Goal: Task Accomplishment & Management: Manage account settings

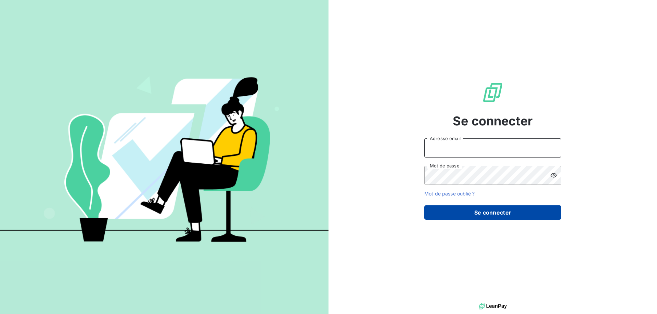
type input "[PERSON_NAME][EMAIL_ADDRESS][DOMAIN_NAME]"
click at [477, 218] on button "Se connecter" at bounding box center [492, 213] width 137 height 14
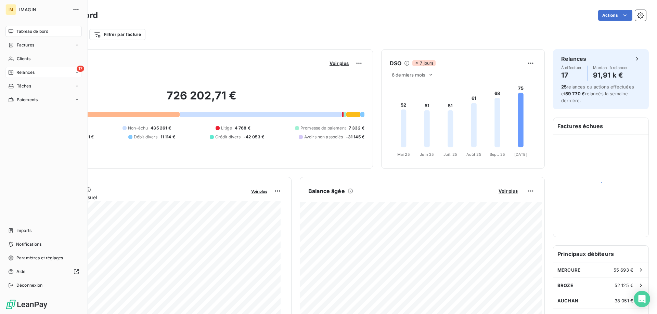
click at [17, 71] on span "Relances" at bounding box center [25, 72] width 18 height 6
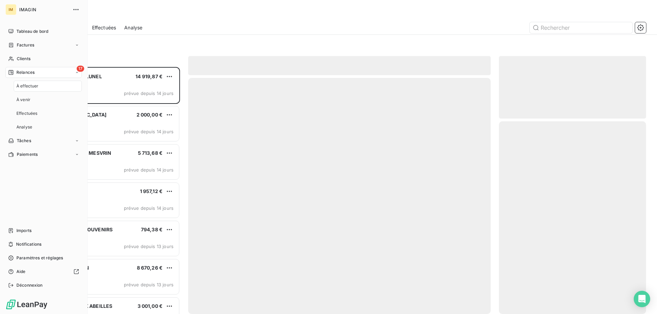
scroll to position [242, 142]
click at [27, 85] on span "À effectuer" at bounding box center [27, 86] width 22 height 6
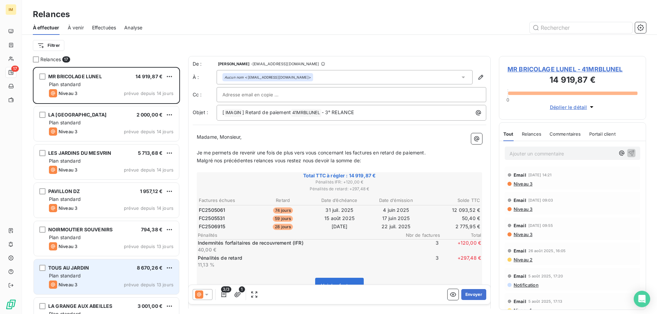
click at [127, 275] on div "Plan standard" at bounding box center [111, 276] width 124 height 7
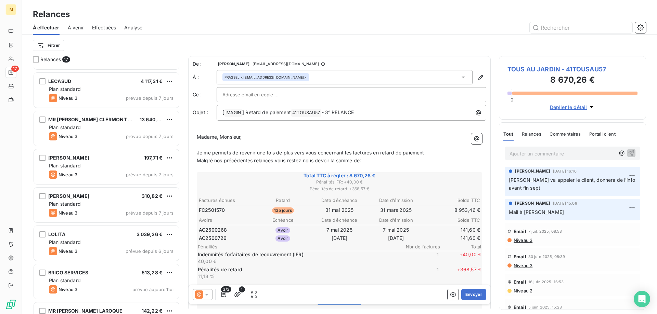
scroll to position [404, 0]
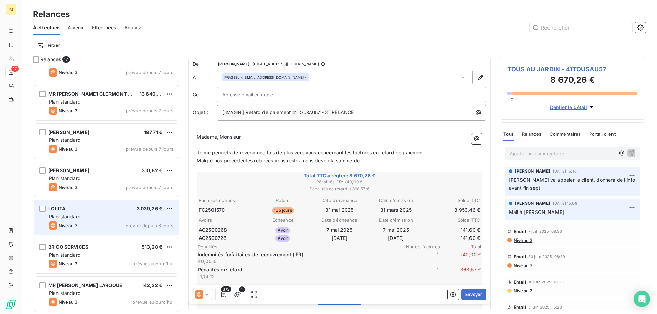
click at [132, 212] on div "LOLITA 3 039,26 € Plan standard Niveau 3 prévue depuis 6 jours" at bounding box center [106, 217] width 145 height 35
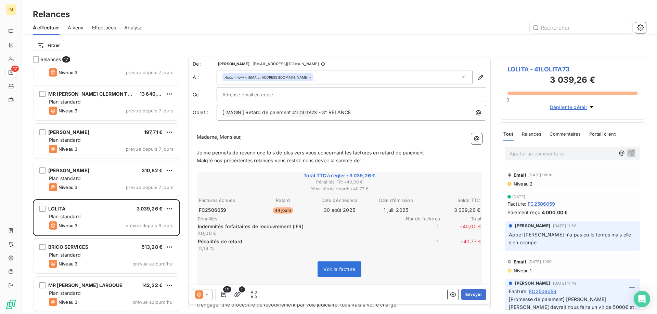
click at [540, 70] on span "LOLITA - 41LOLITA73" at bounding box center [572, 69] width 130 height 9
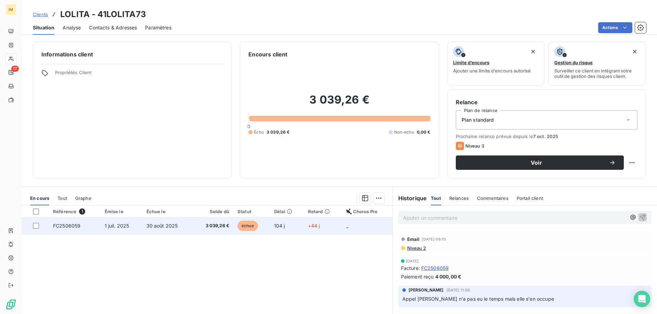
click at [115, 228] on span "1 juil. 2025" at bounding box center [117, 226] width 25 height 6
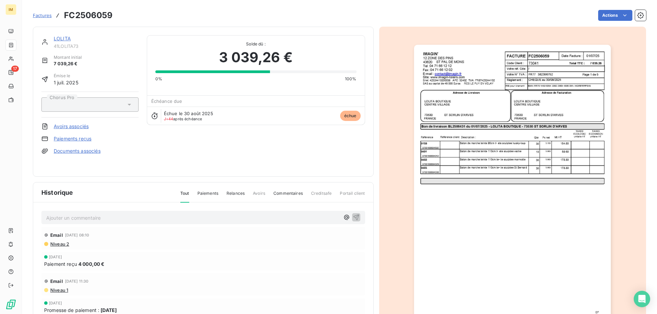
click at [78, 138] on link "Paiements reçus" at bounding box center [73, 138] width 38 height 7
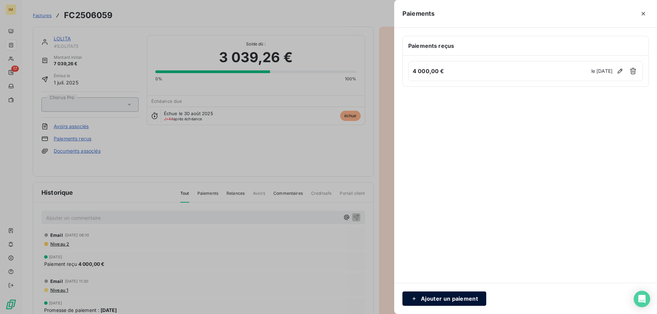
click at [449, 298] on button "Ajouter un paiement" at bounding box center [444, 299] width 84 height 14
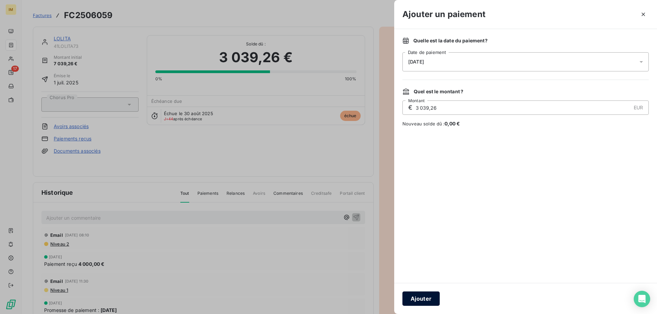
click at [422, 300] on button "Ajouter" at bounding box center [420, 299] width 37 height 14
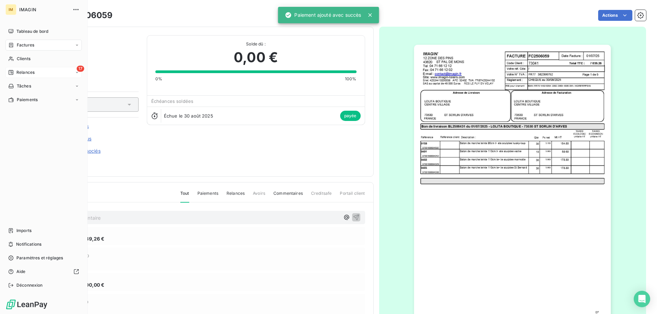
click at [11, 71] on icon at bounding box center [11, 72] width 5 height 5
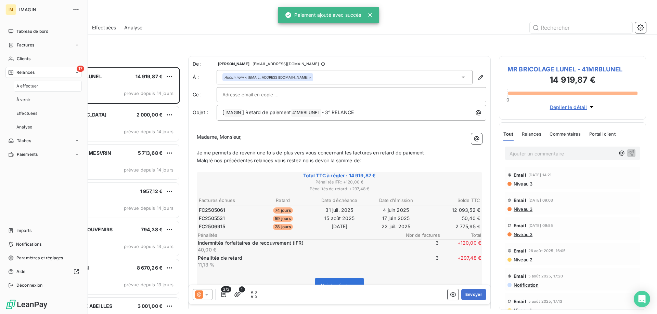
scroll to position [242, 142]
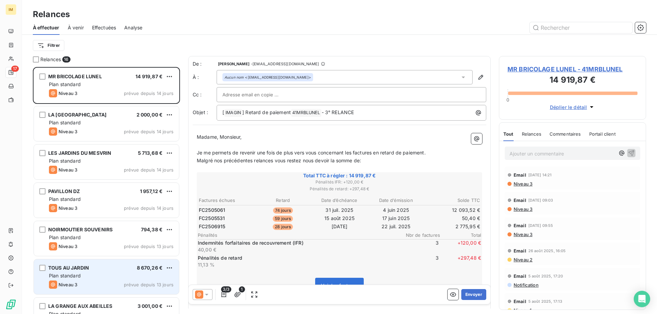
click at [148, 273] on div "Plan standard" at bounding box center [111, 276] width 124 height 7
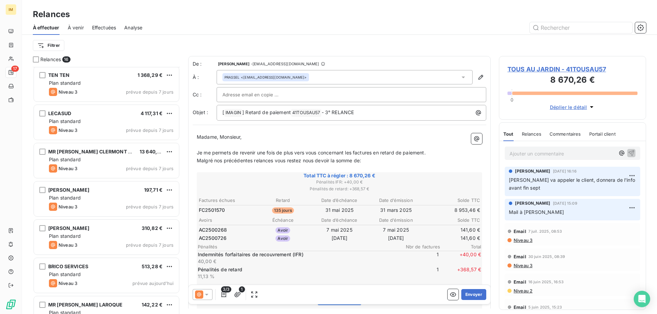
scroll to position [366, 0]
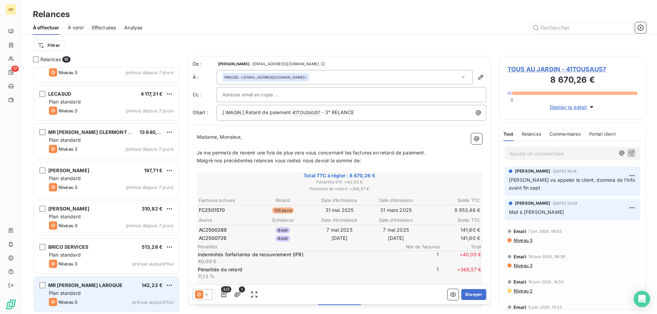
click at [134, 288] on div "MR [PERSON_NAME] LAROQUE 142,22 €" at bounding box center [111, 285] width 124 height 6
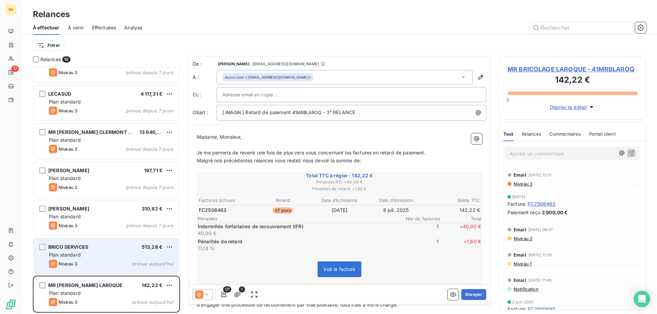
click at [96, 254] on div "Plan standard" at bounding box center [111, 255] width 124 height 7
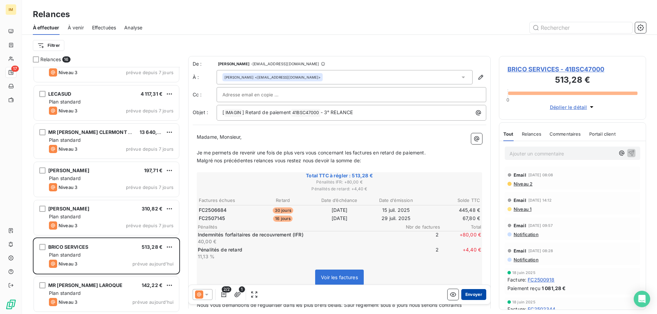
click at [474, 293] on button "Envoyer" at bounding box center [473, 294] width 25 height 11
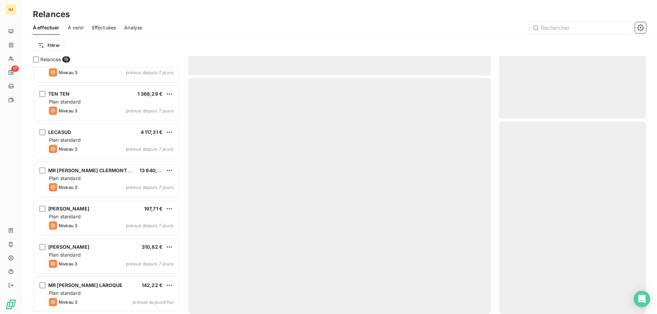
scroll to position [327, 0]
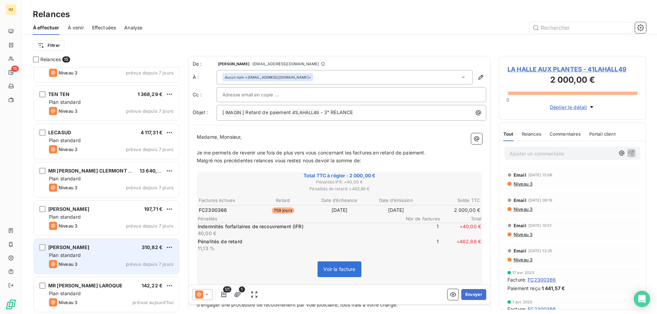
click at [106, 255] on div "Plan standard" at bounding box center [111, 255] width 124 height 7
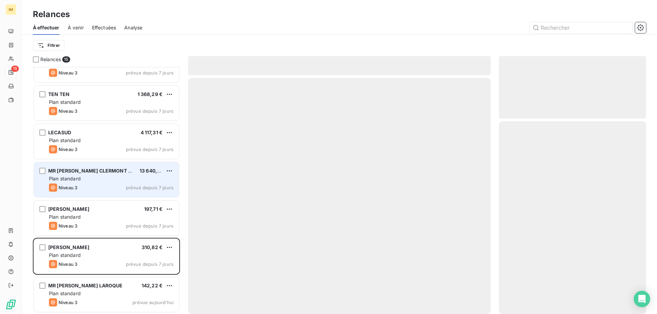
click at [115, 174] on div "MR [PERSON_NAME] CLERMONT L HERAULT" at bounding box center [91, 171] width 86 height 7
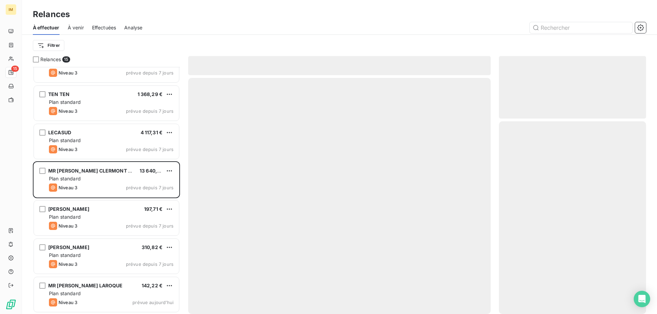
click at [78, 26] on span "À venir" at bounding box center [76, 27] width 16 height 7
